Goal: Task Accomplishment & Management: Use online tool/utility

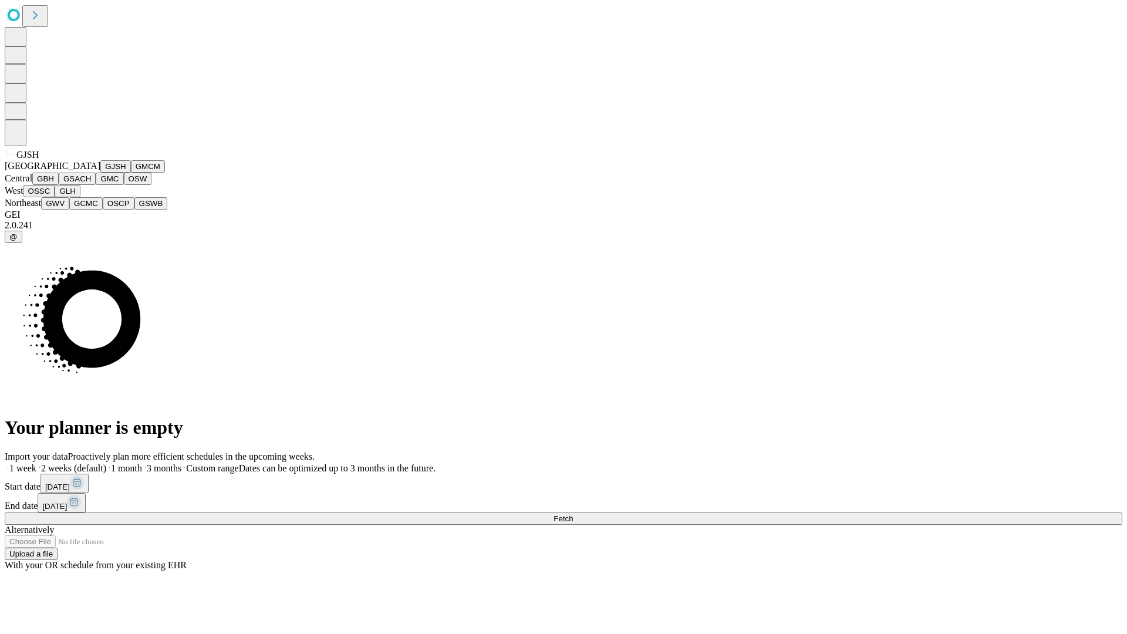
click at [100, 173] on button "GJSH" at bounding box center [115, 166] width 31 height 12
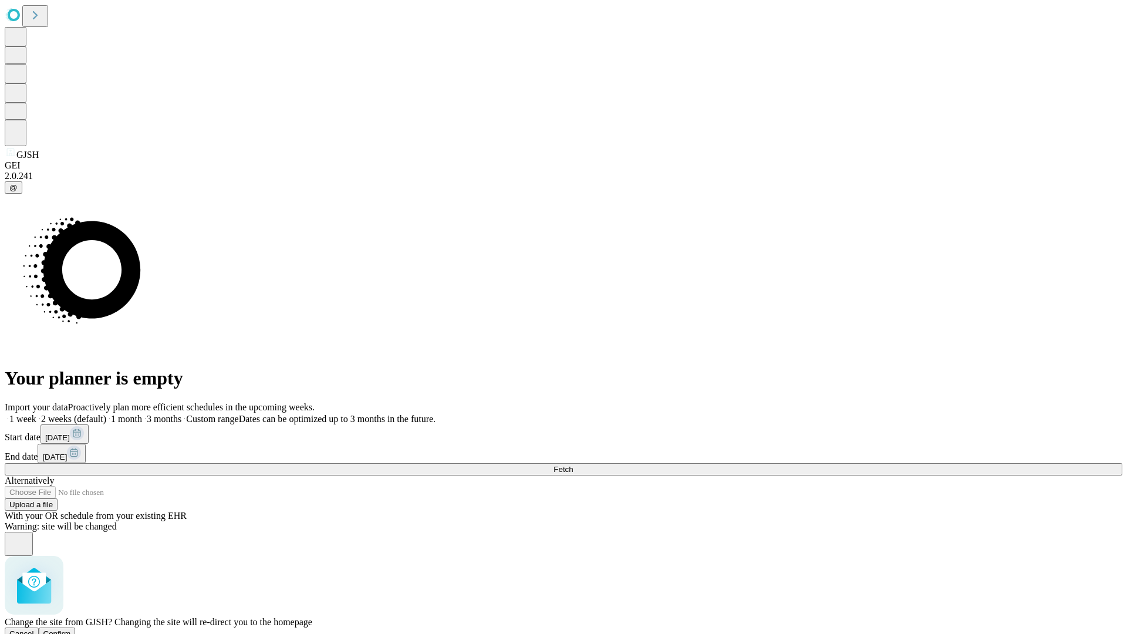
click at [71, 629] on span "Confirm" at bounding box center [57, 633] width 28 height 9
click at [106, 414] on label "2 weeks (default)" at bounding box center [71, 419] width 70 height 10
click at [573, 465] on span "Fetch" at bounding box center [562, 469] width 19 height 9
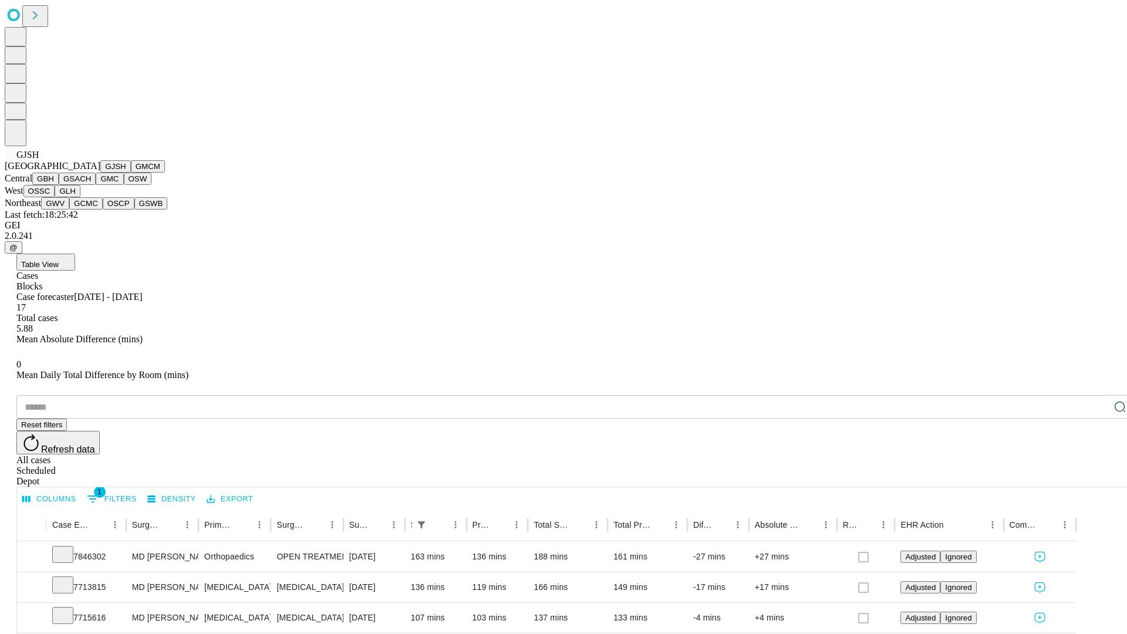
click at [131, 173] on button "GMCM" at bounding box center [148, 166] width 34 height 12
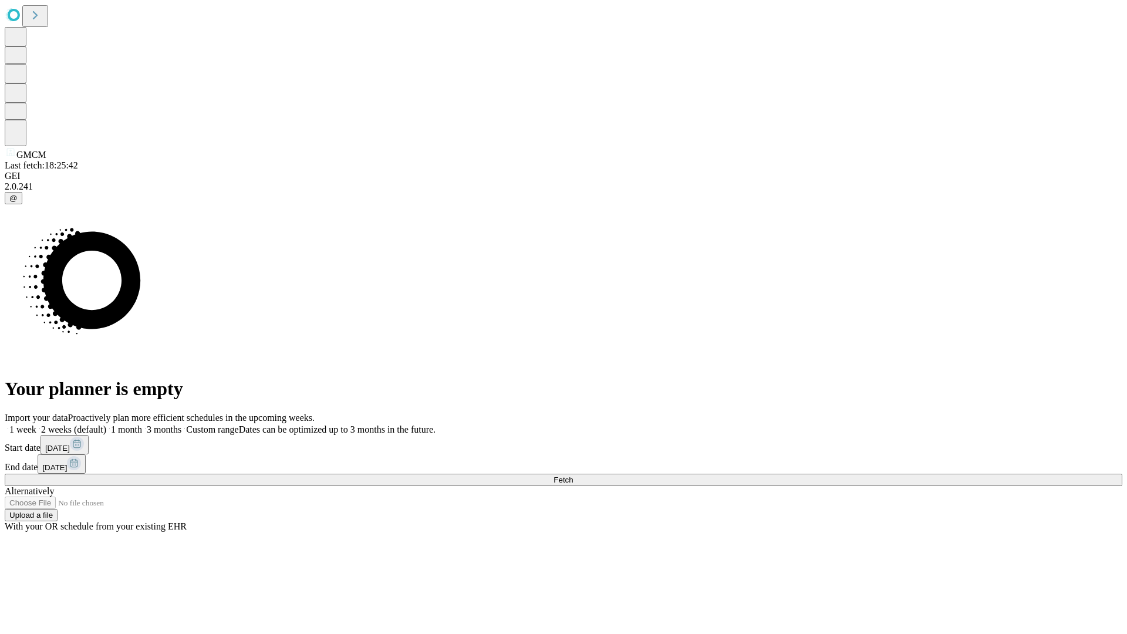
click at [106, 424] on label "2 weeks (default)" at bounding box center [71, 429] width 70 height 10
click at [573, 475] on span "Fetch" at bounding box center [562, 479] width 19 height 9
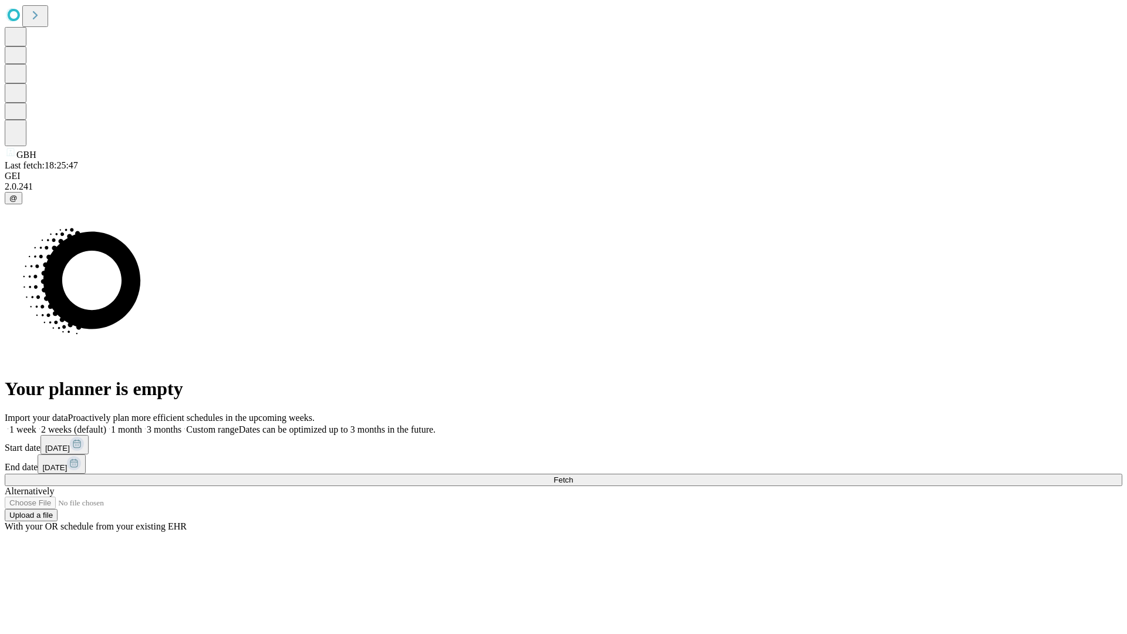
click at [106, 424] on label "2 weeks (default)" at bounding box center [71, 429] width 70 height 10
click at [573, 475] on span "Fetch" at bounding box center [562, 479] width 19 height 9
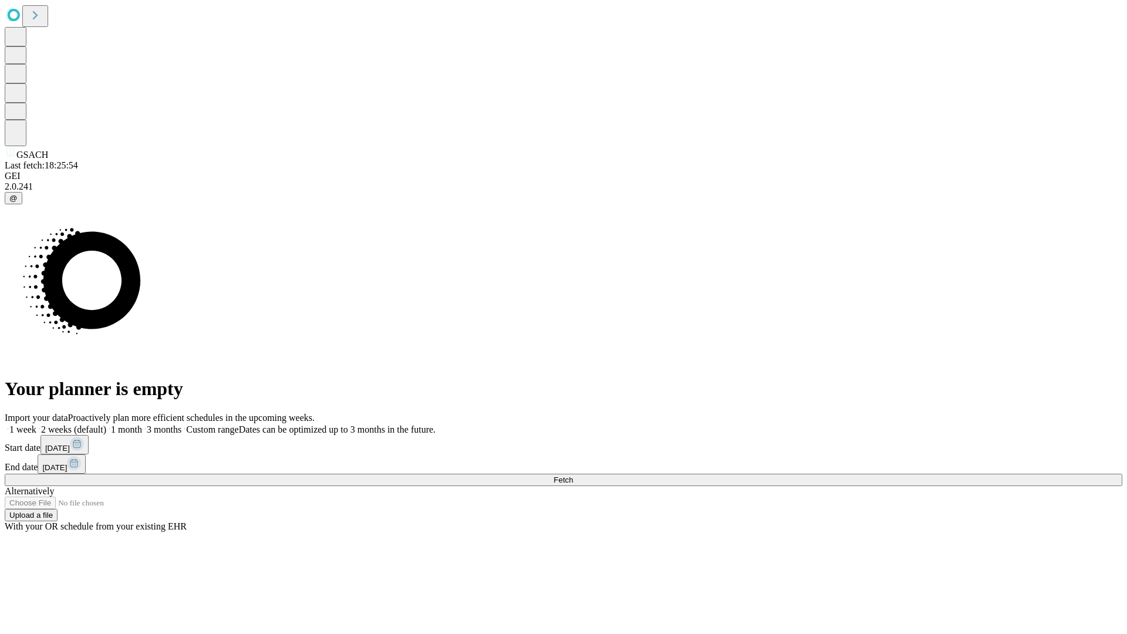
click at [573, 475] on span "Fetch" at bounding box center [562, 479] width 19 height 9
click at [106, 424] on label "2 weeks (default)" at bounding box center [71, 429] width 70 height 10
click at [573, 475] on span "Fetch" at bounding box center [562, 479] width 19 height 9
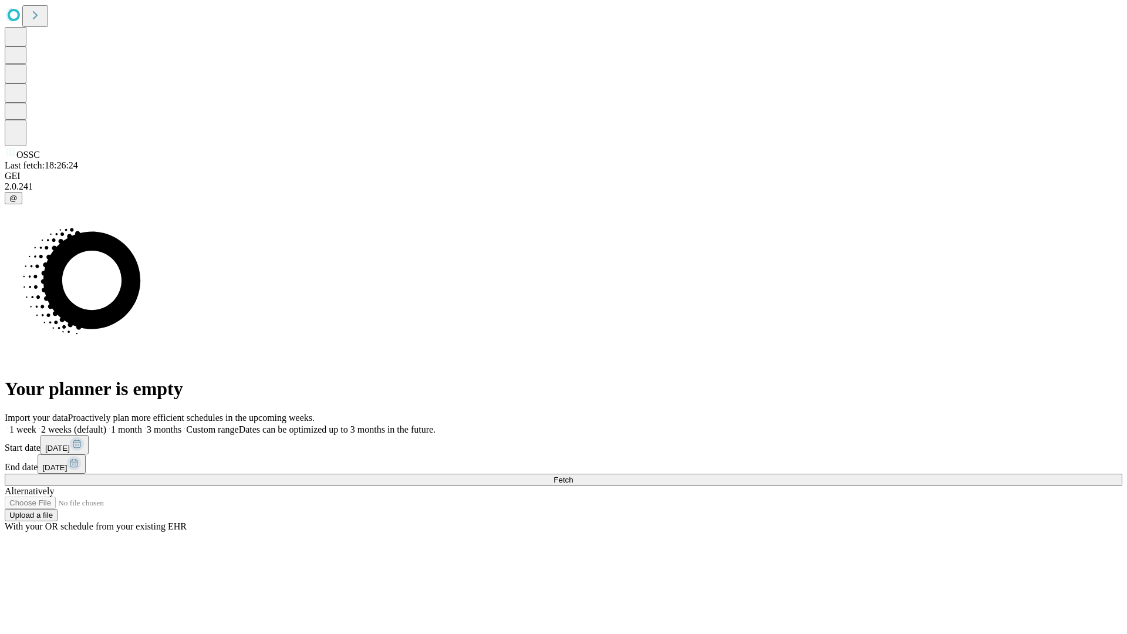
click at [106, 424] on label "2 weeks (default)" at bounding box center [71, 429] width 70 height 10
click at [573, 475] on span "Fetch" at bounding box center [562, 479] width 19 height 9
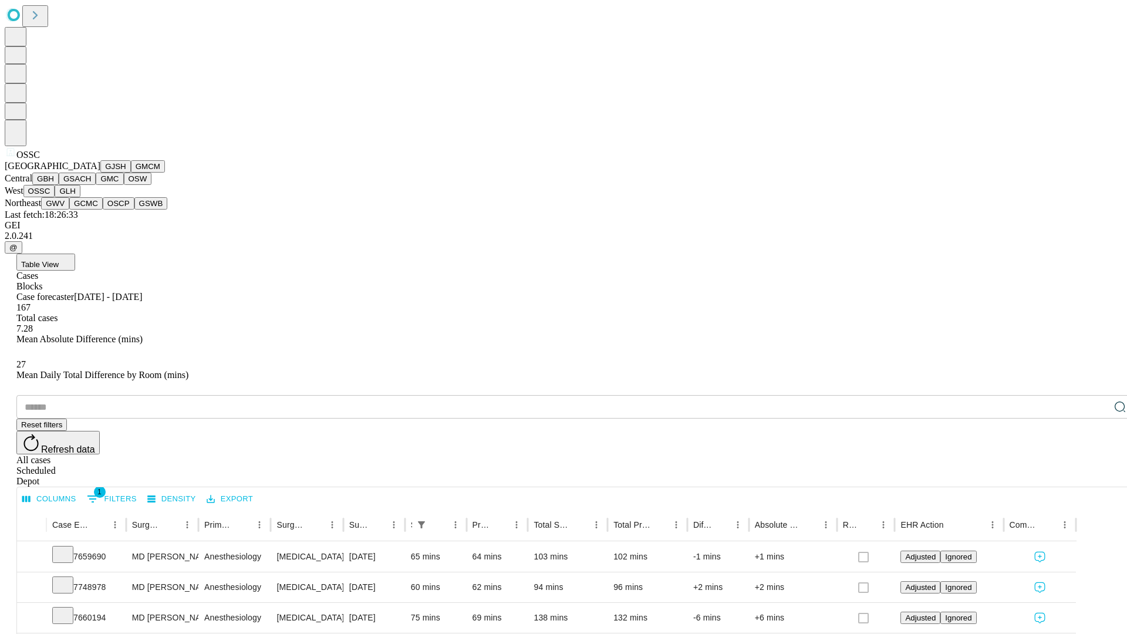
click at [80, 197] on button "GLH" at bounding box center [67, 191] width 25 height 12
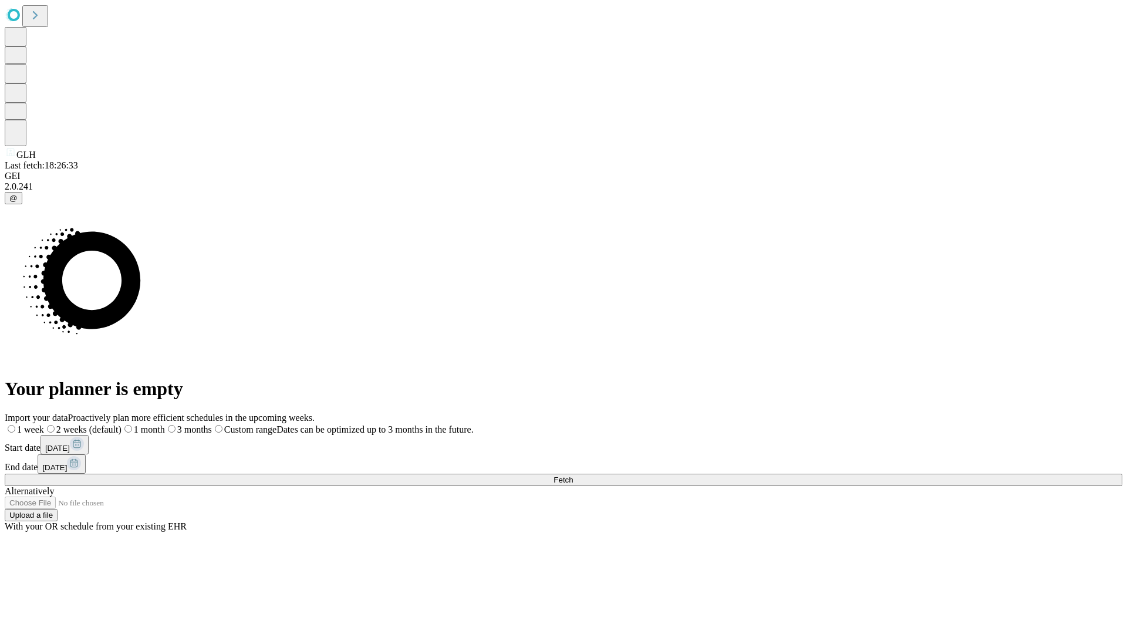
click at [121, 424] on label "2 weeks (default)" at bounding box center [82, 429] width 77 height 10
click at [573, 475] on span "Fetch" at bounding box center [562, 479] width 19 height 9
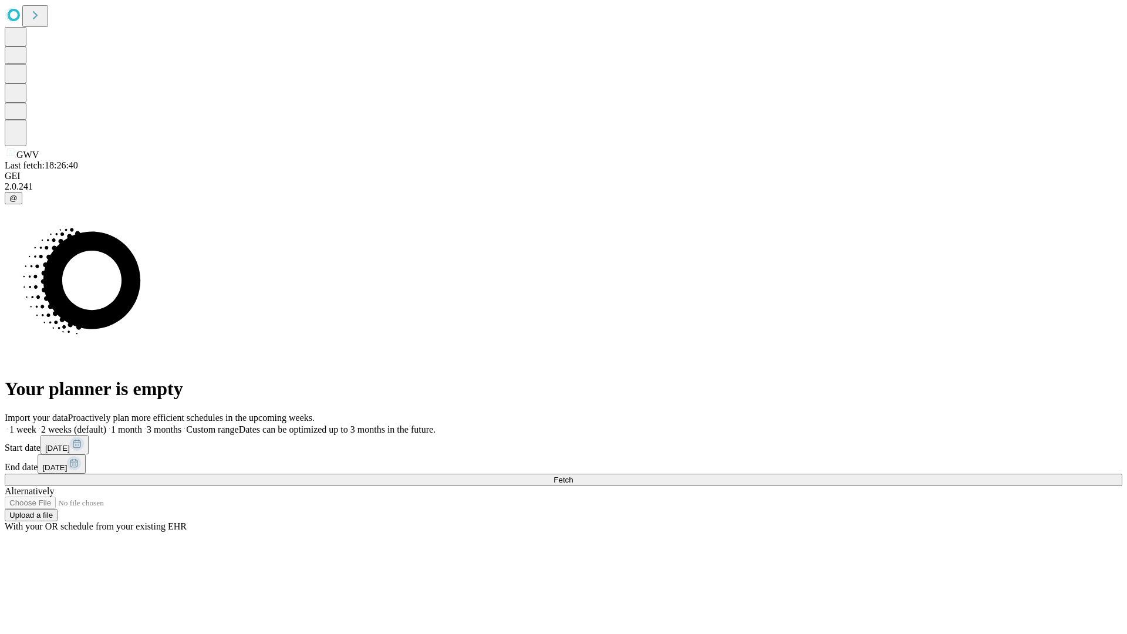
click at [573, 475] on span "Fetch" at bounding box center [562, 479] width 19 height 9
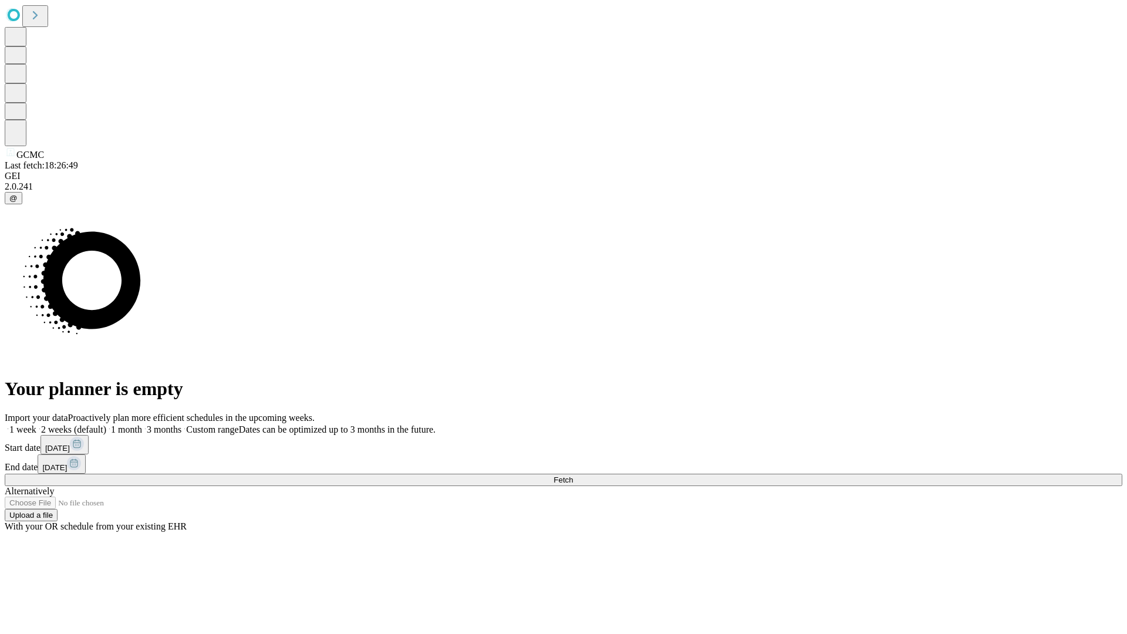
click at [106, 424] on label "2 weeks (default)" at bounding box center [71, 429] width 70 height 10
click at [573, 475] on span "Fetch" at bounding box center [562, 479] width 19 height 9
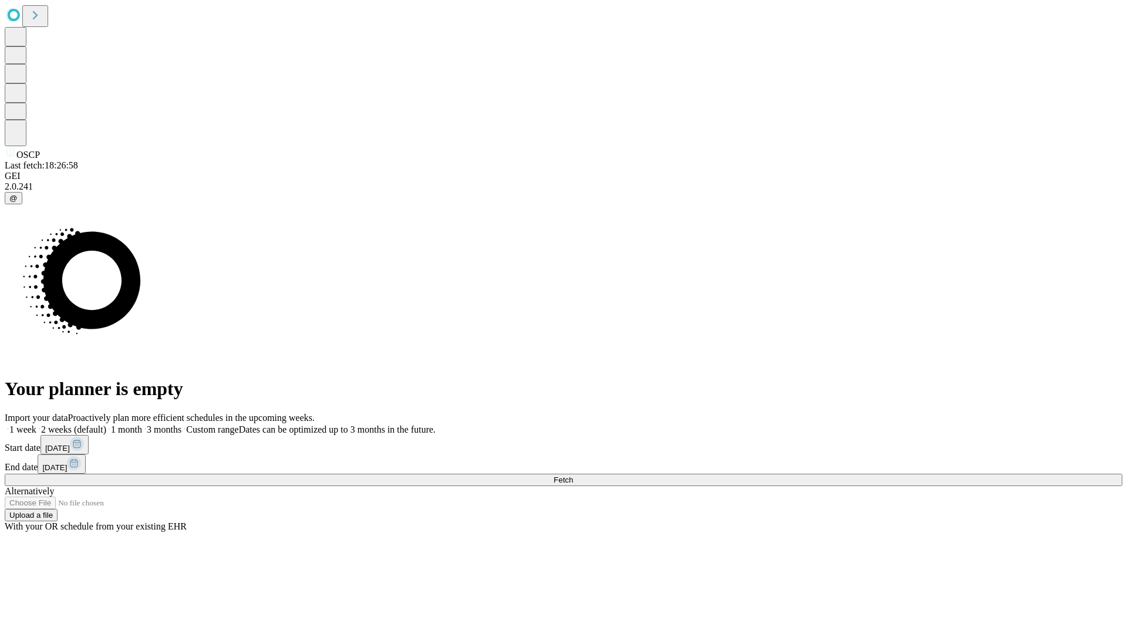
click at [106, 424] on label "2 weeks (default)" at bounding box center [71, 429] width 70 height 10
click at [573, 475] on span "Fetch" at bounding box center [562, 479] width 19 height 9
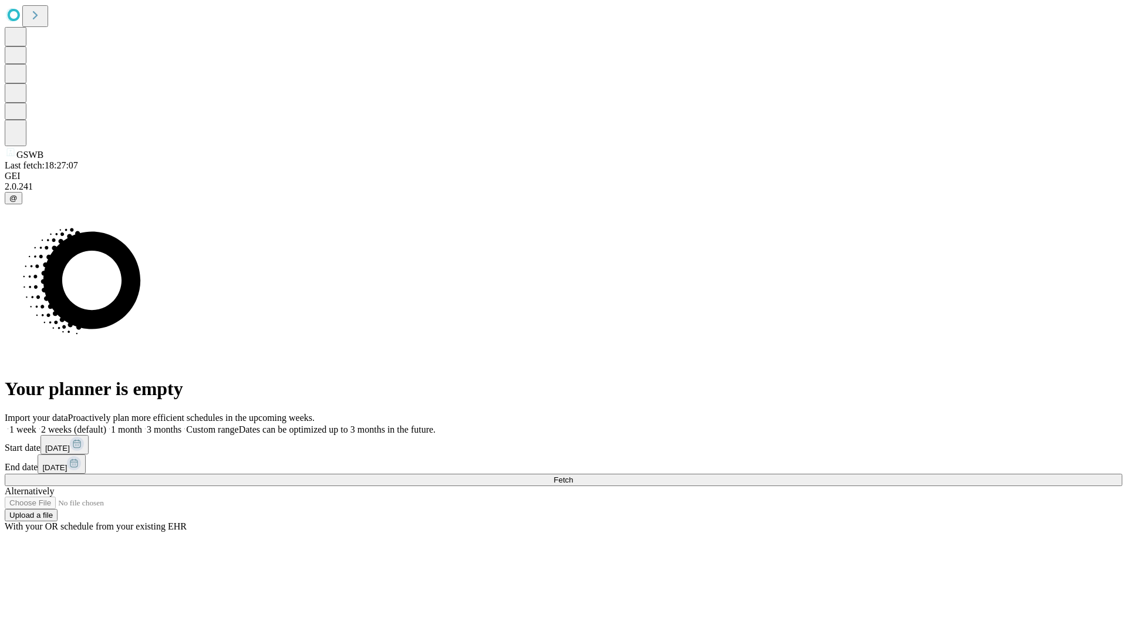
click at [573, 475] on span "Fetch" at bounding box center [562, 479] width 19 height 9
